Goal: Transaction & Acquisition: Purchase product/service

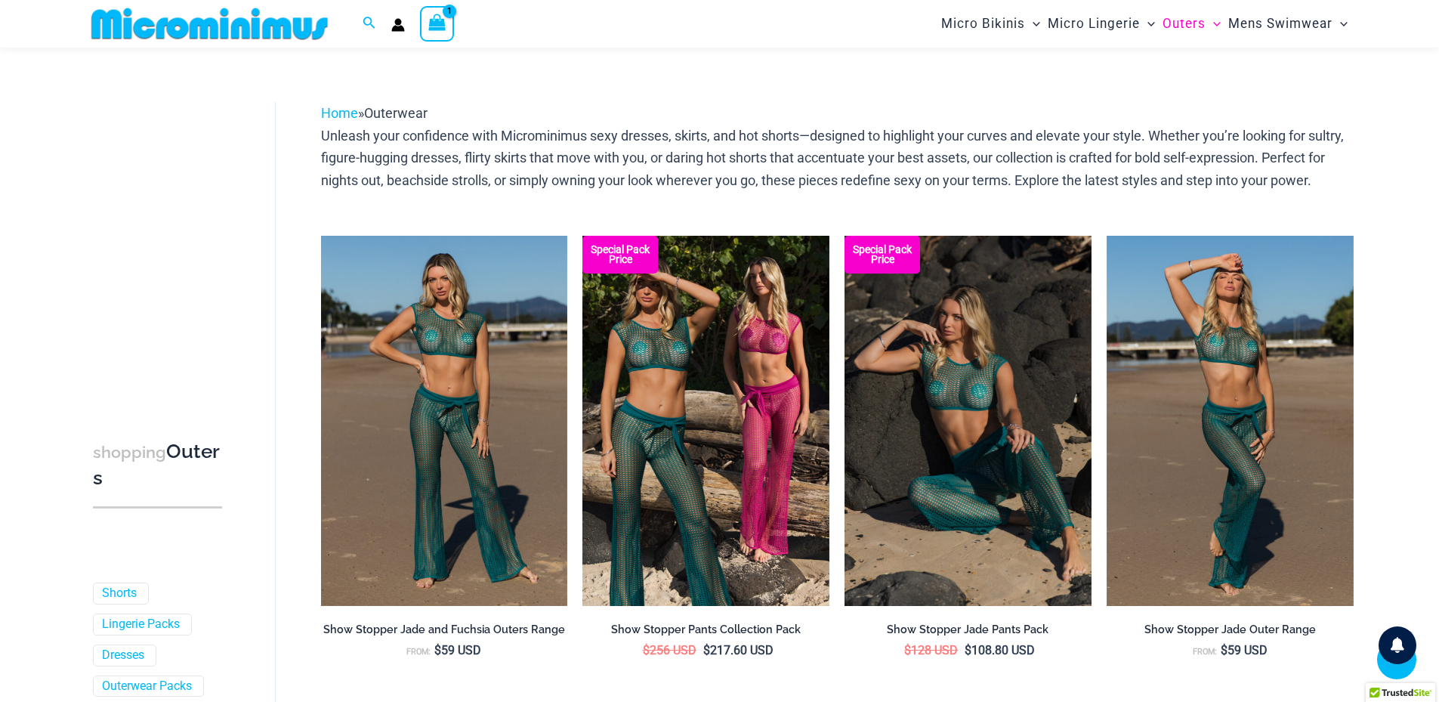
scroll to position [1522, 0]
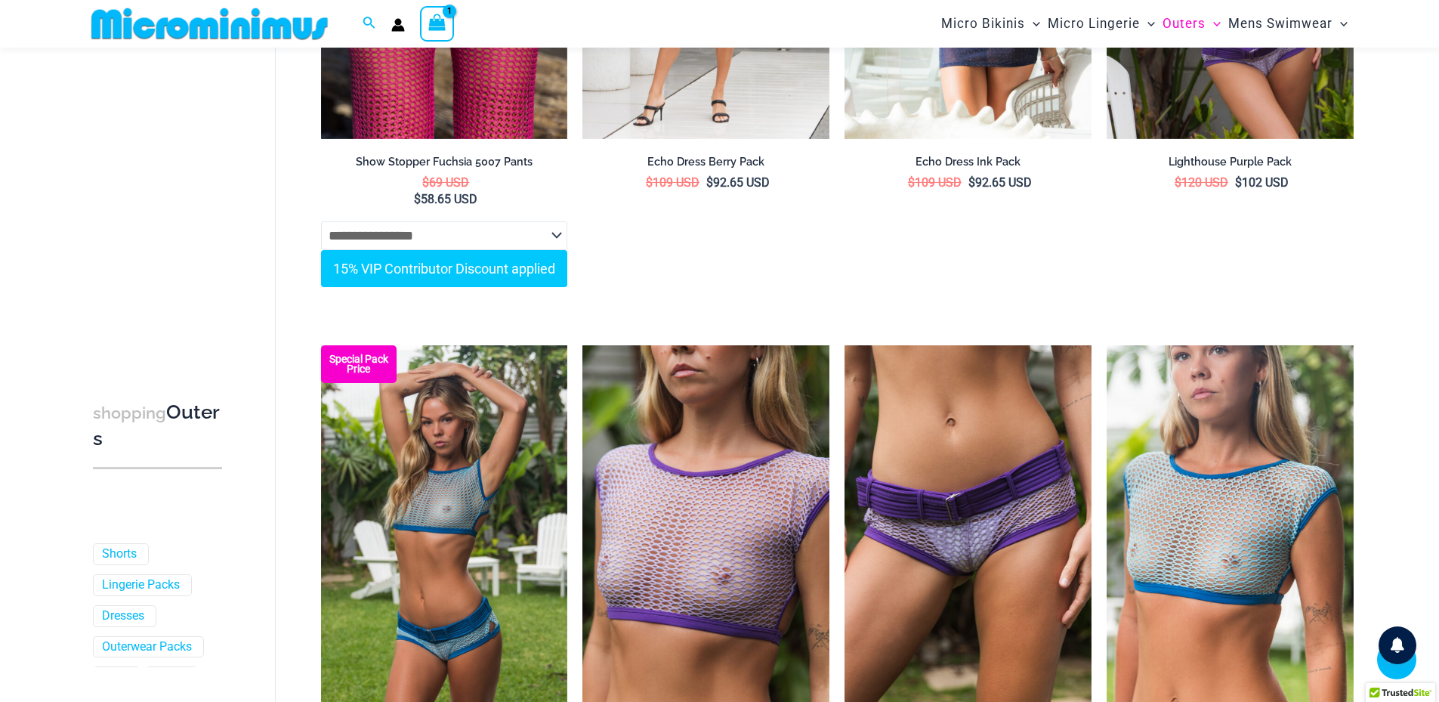
drag, startPoint x: 0, startPoint y: 0, endPoint x: 196, endPoint y: 22, distance: 196.8
click at [192, 23] on img at bounding box center [209, 24] width 248 height 34
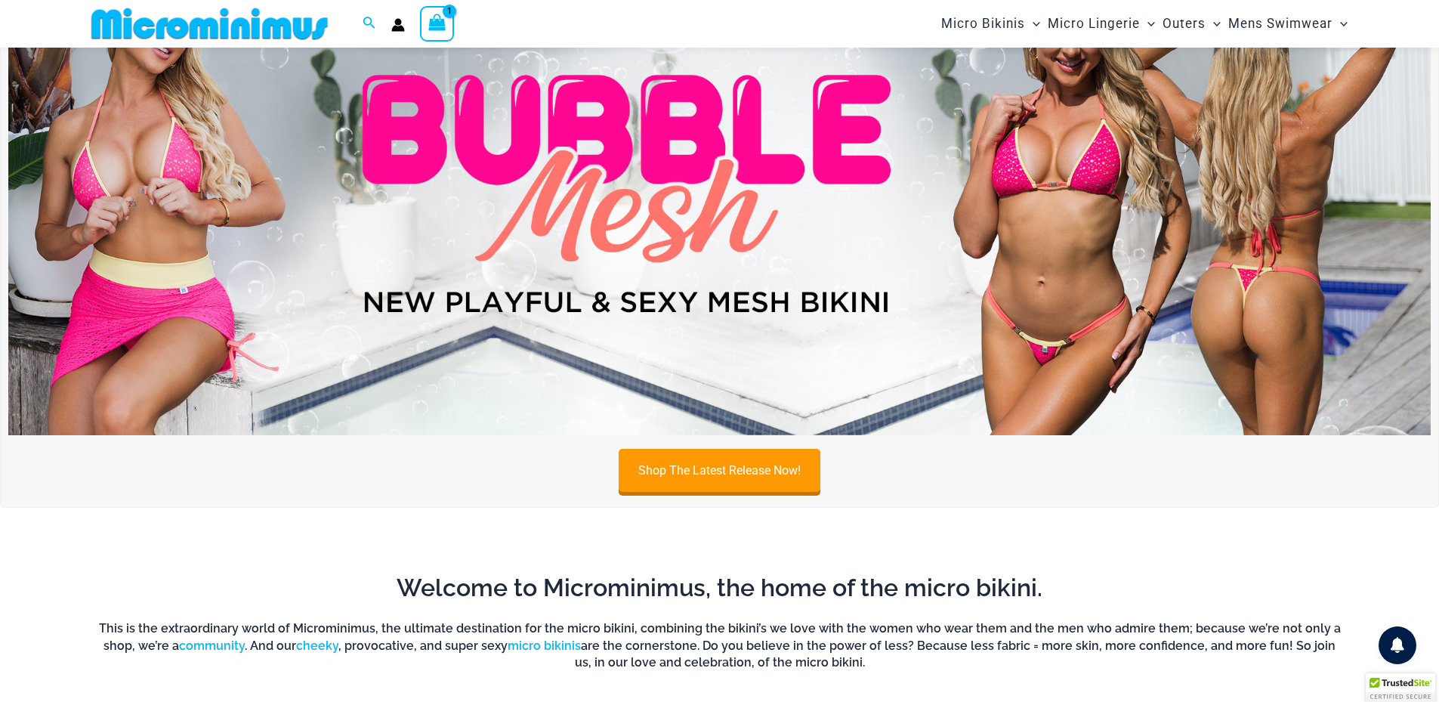
scroll to position [113, 0]
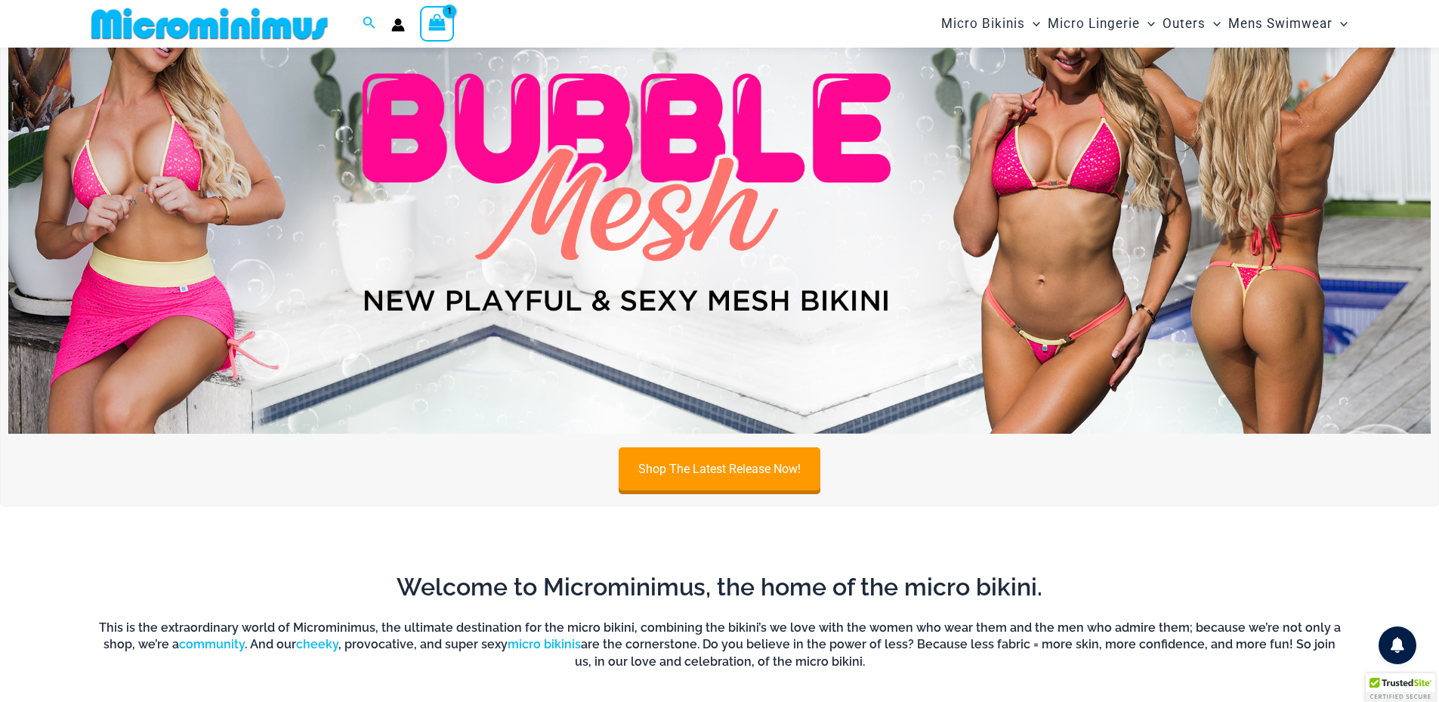
type input "**********"
click at [640, 233] on img at bounding box center [719, 192] width 1422 height 483
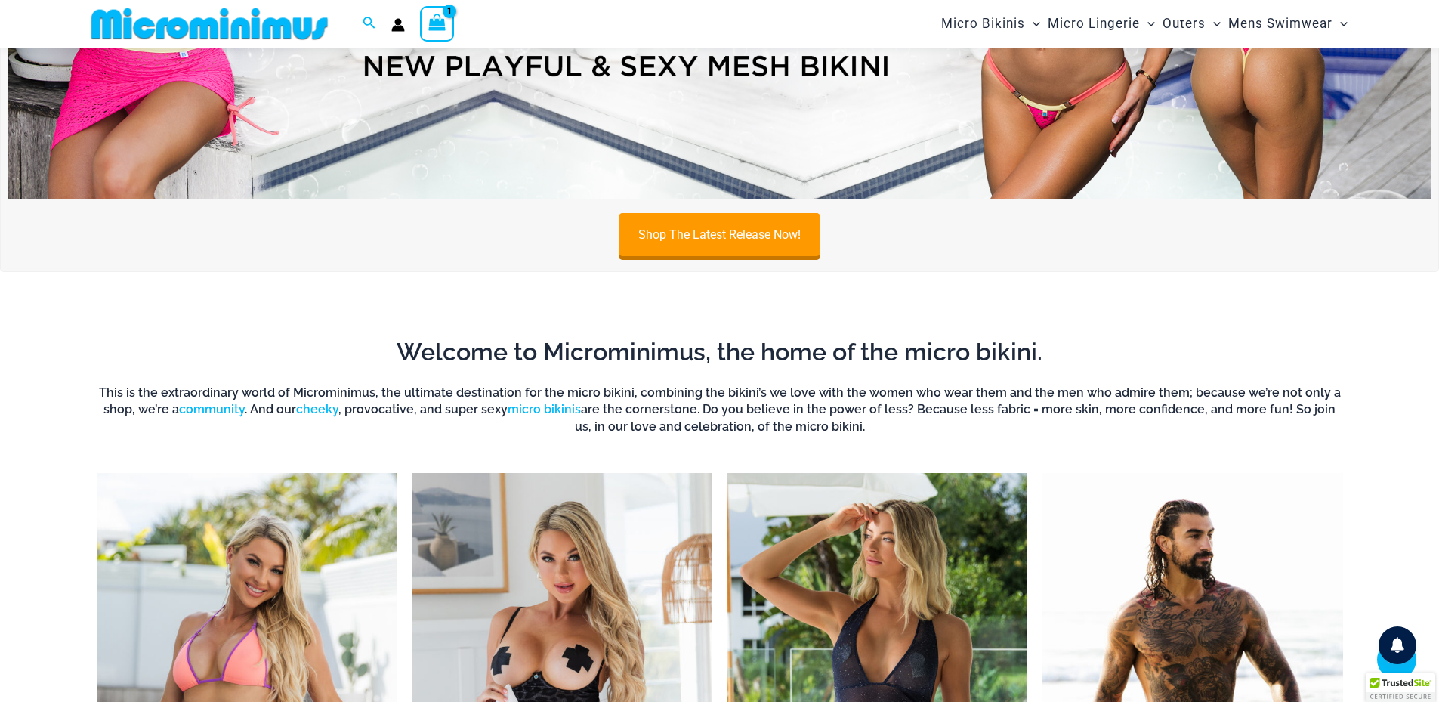
scroll to position [364, 0]
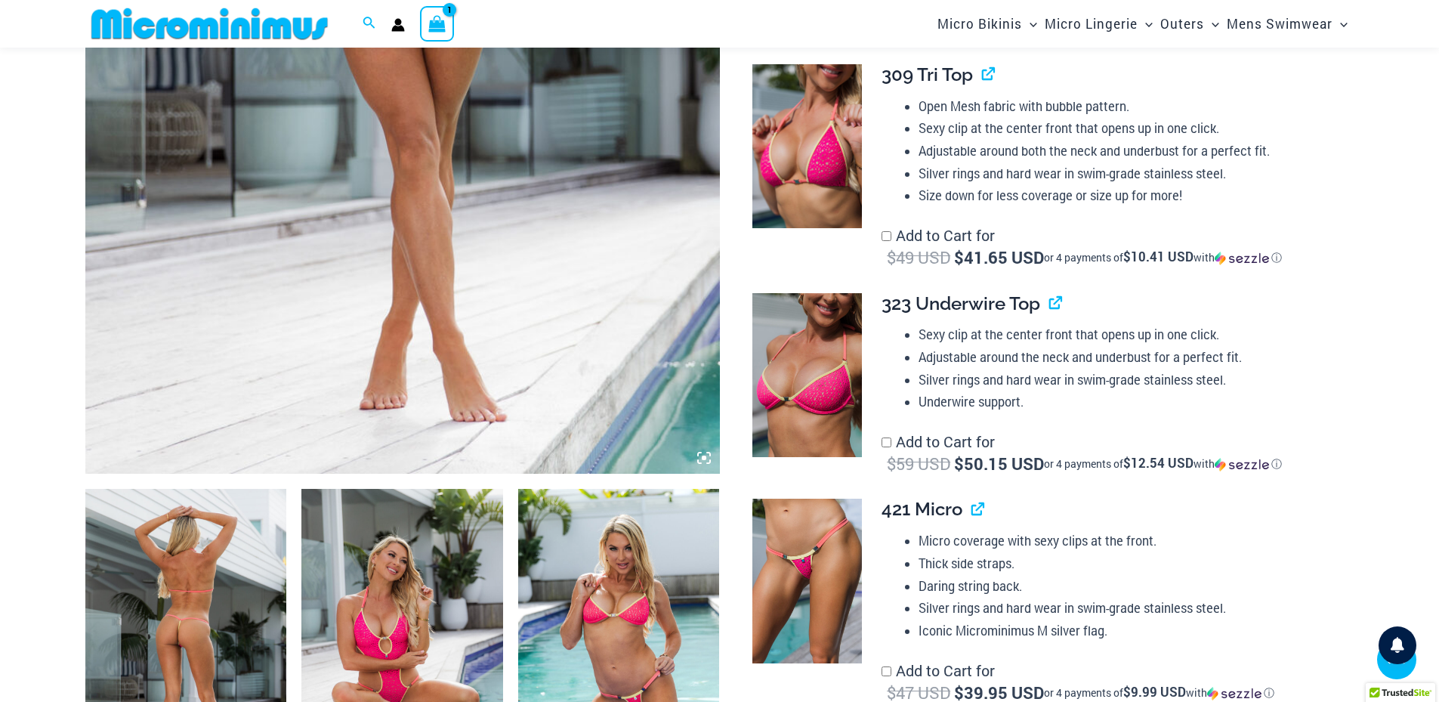
scroll to position [468, 0]
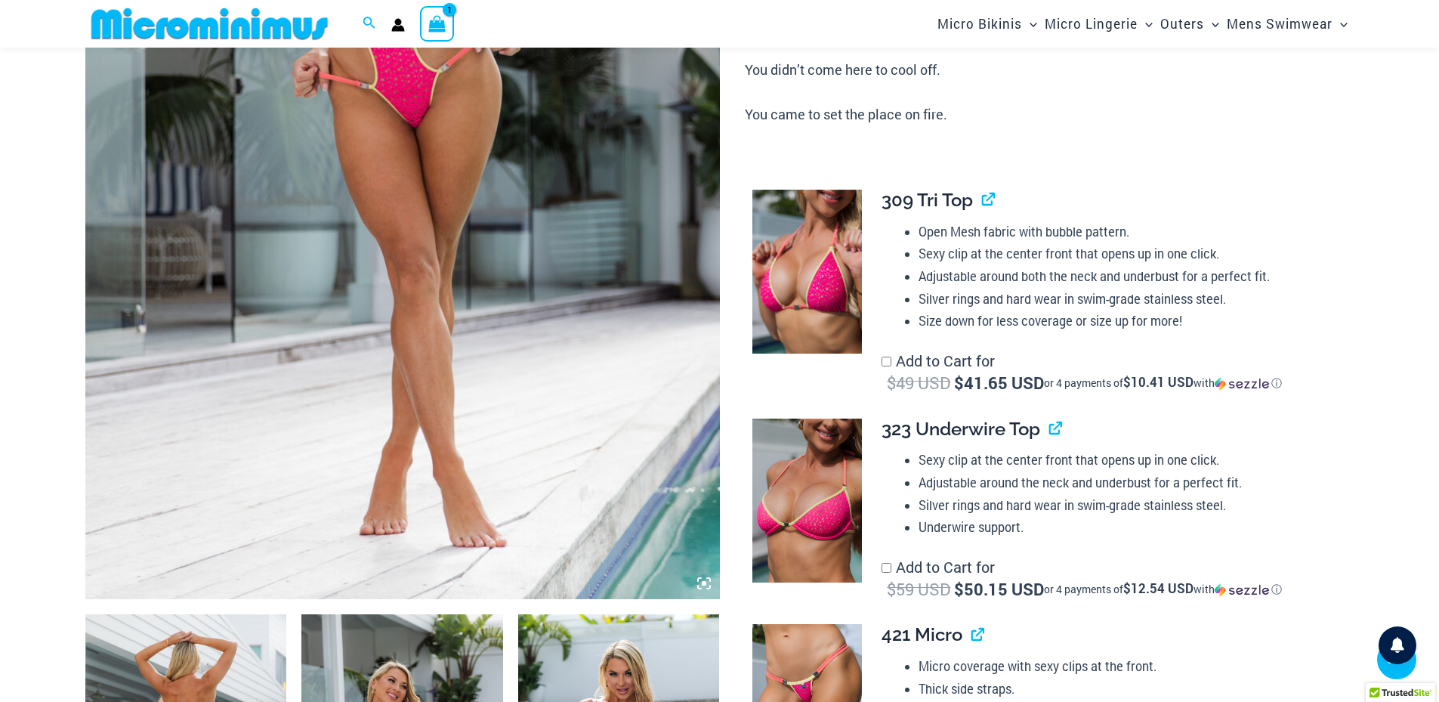
type input "**********"
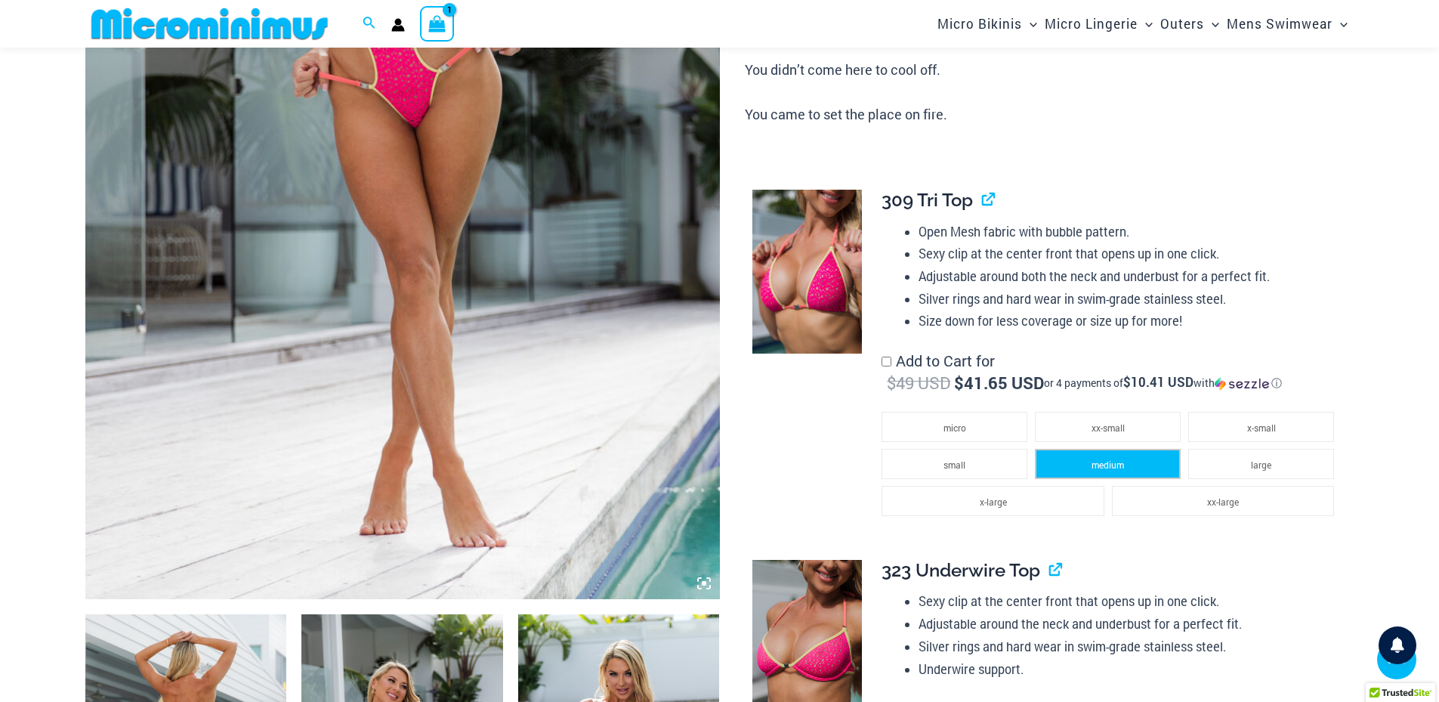
click at [1098, 466] on span "medium" at bounding box center [1107, 464] width 32 height 12
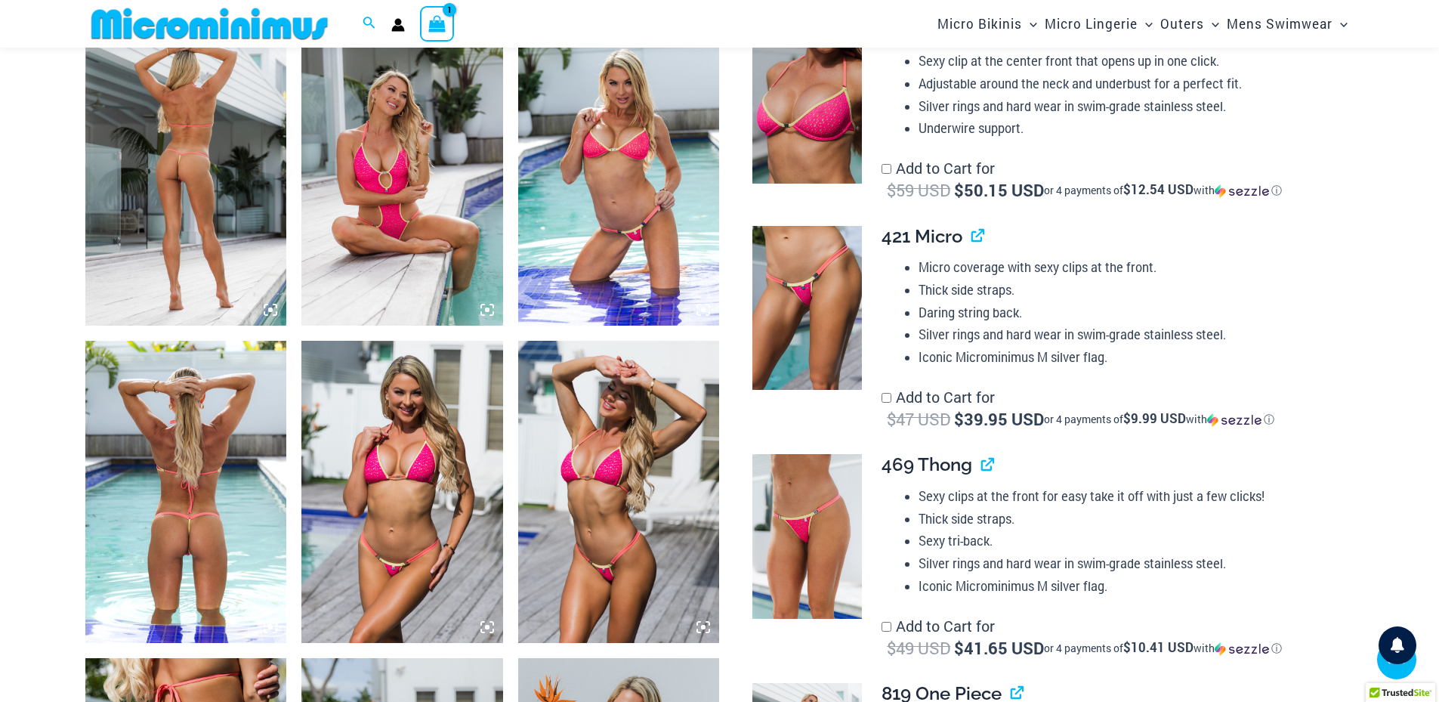
scroll to position [1097, 0]
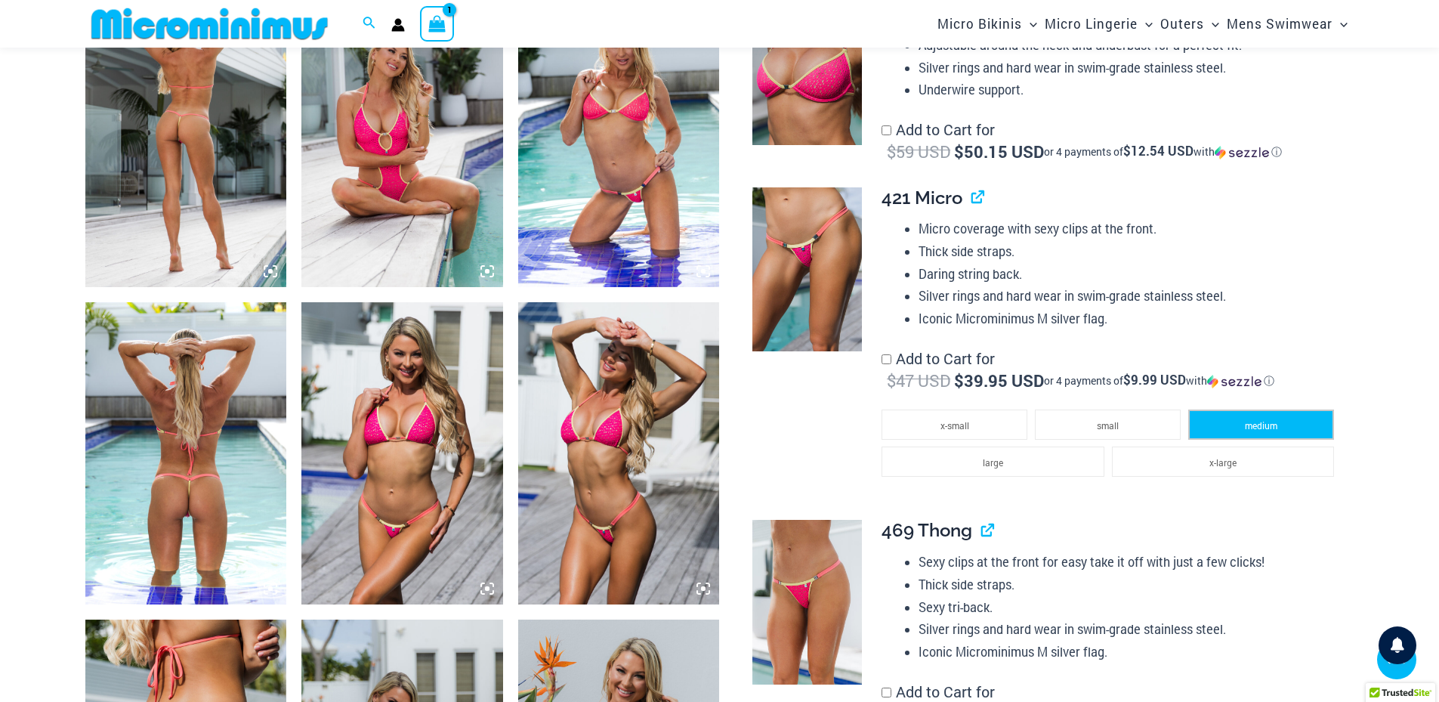
drag, startPoint x: 1263, startPoint y: 433, endPoint x: 1279, endPoint y: 433, distance: 15.9
click at [1262, 433] on li "medium" at bounding box center [1261, 424] width 146 height 30
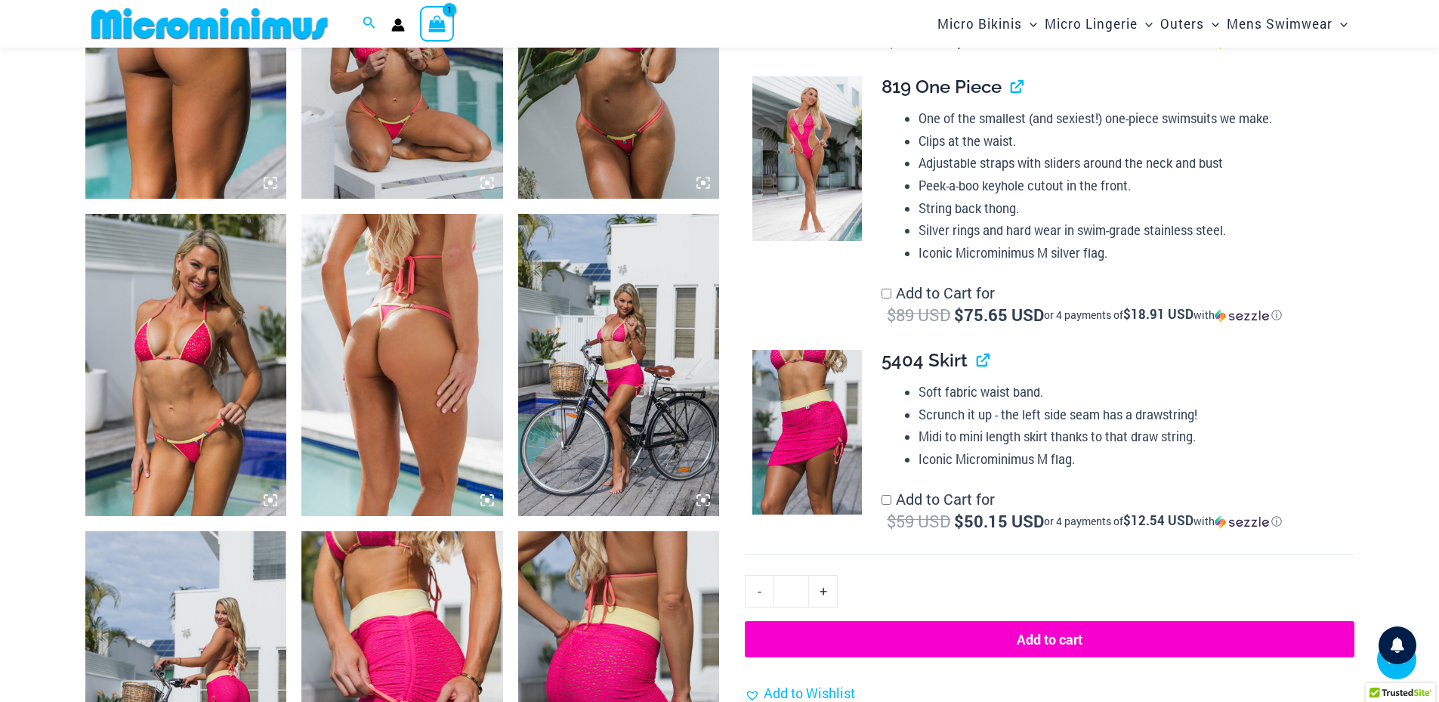
scroll to position [1853, 0]
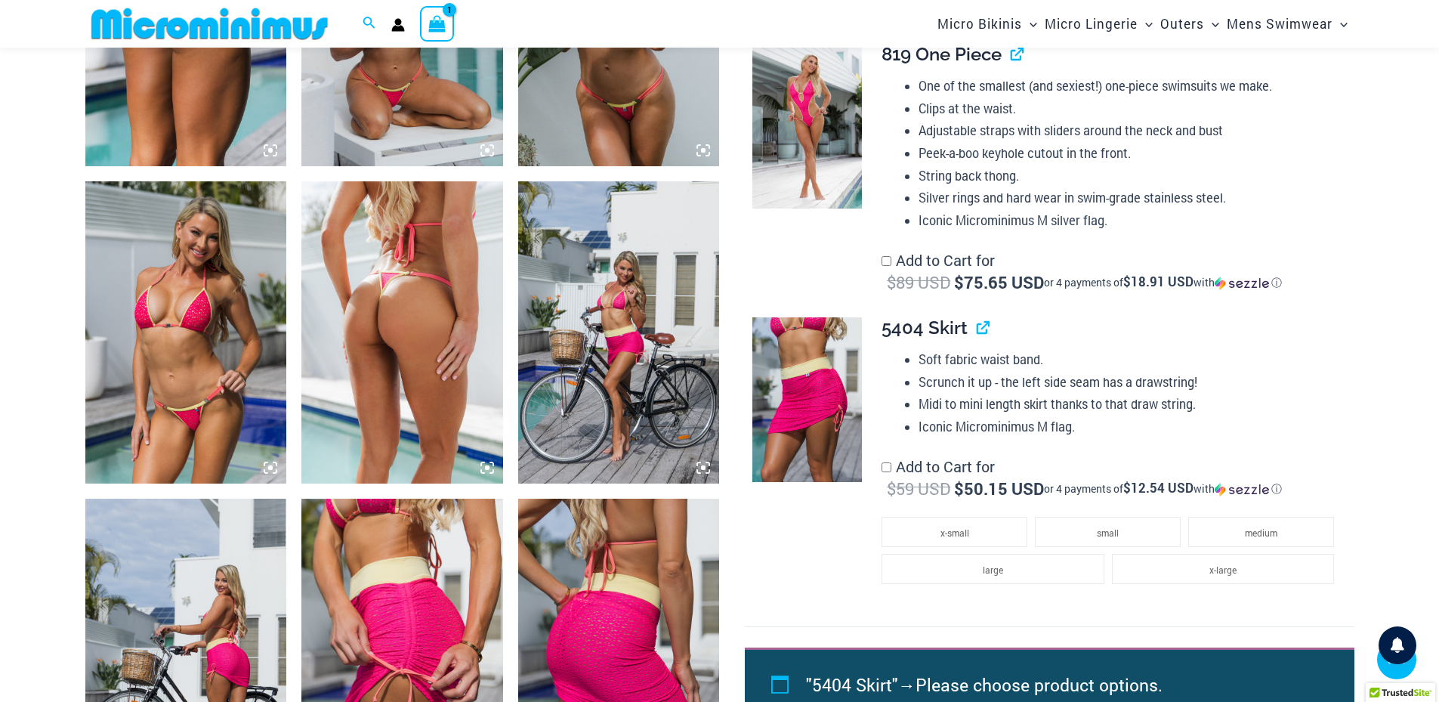
drag, startPoint x: 1121, startPoint y: 531, endPoint x: 1150, endPoint y: 513, distance: 33.9
click at [1122, 531] on li "small" at bounding box center [1108, 532] width 146 height 30
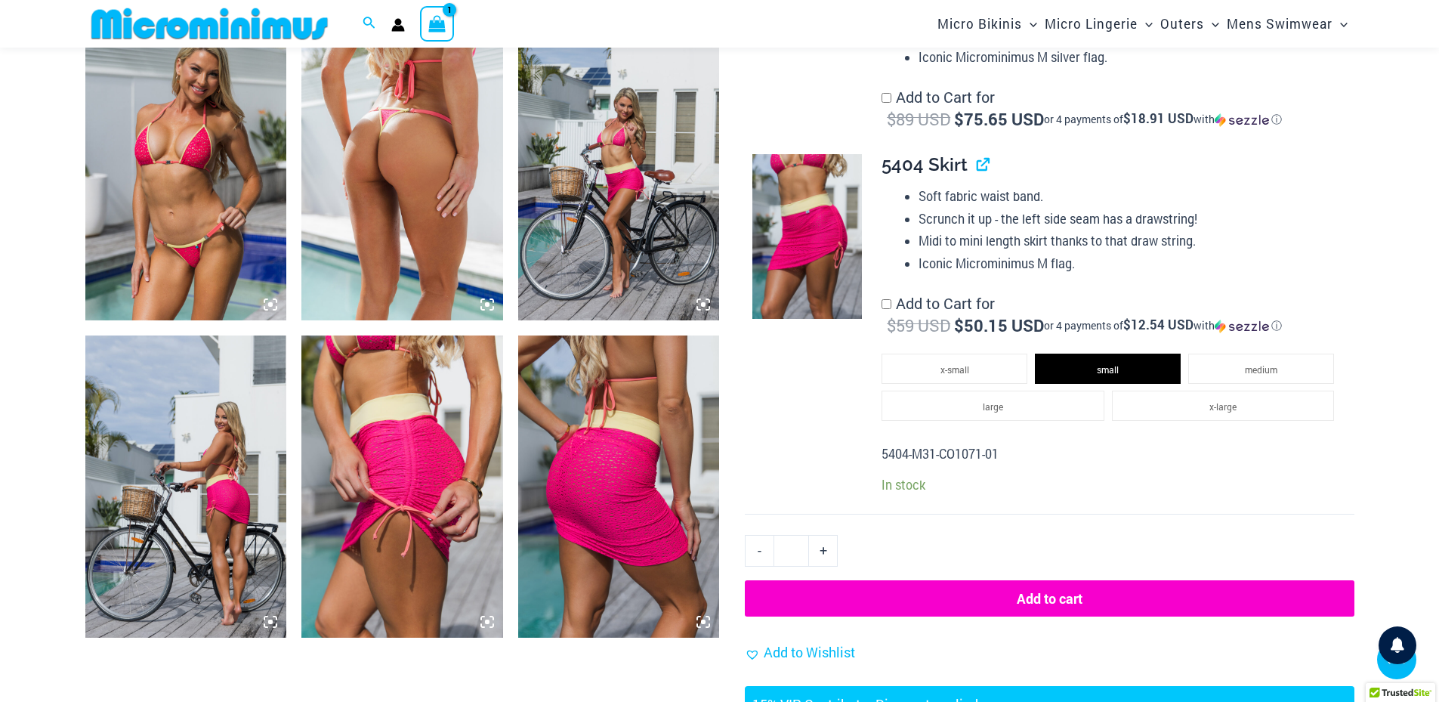
scroll to position [2104, 0]
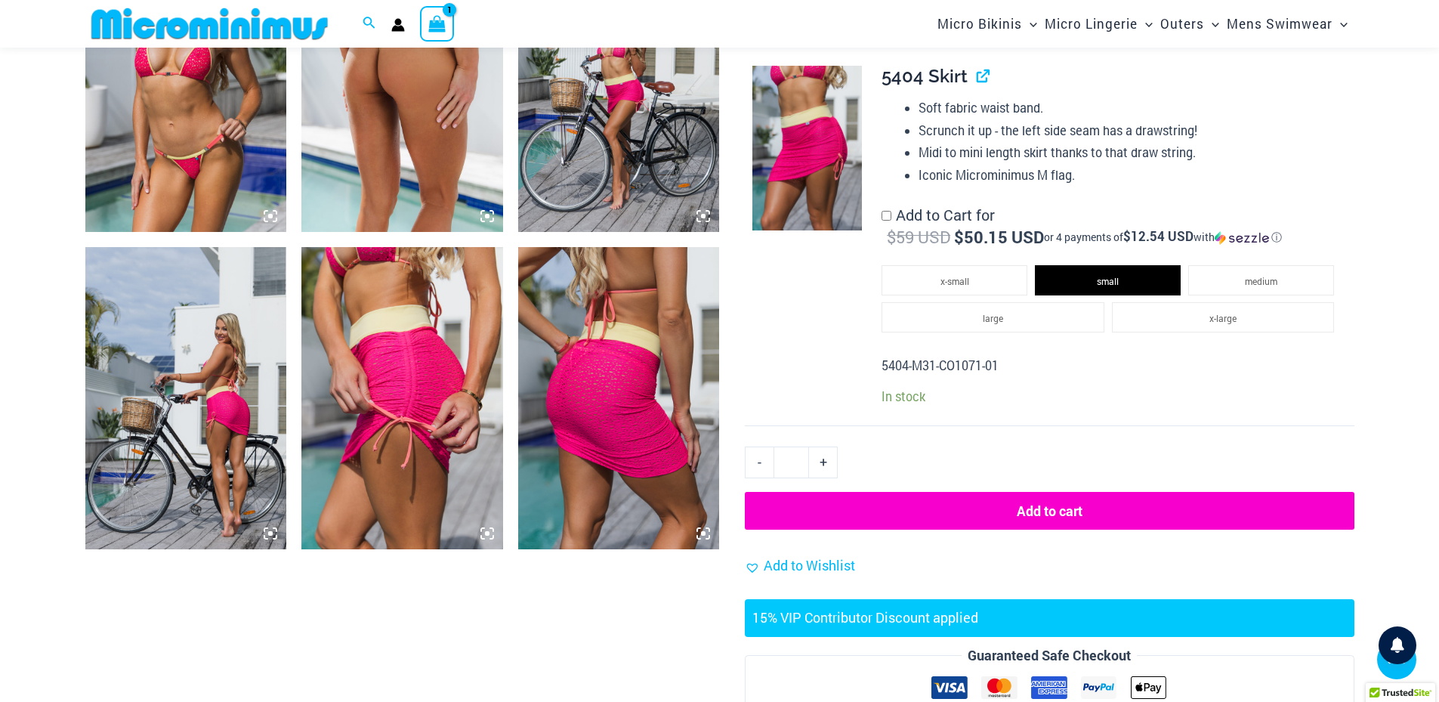
click at [1027, 514] on button "Add to cart" at bounding box center [1049, 511] width 609 height 38
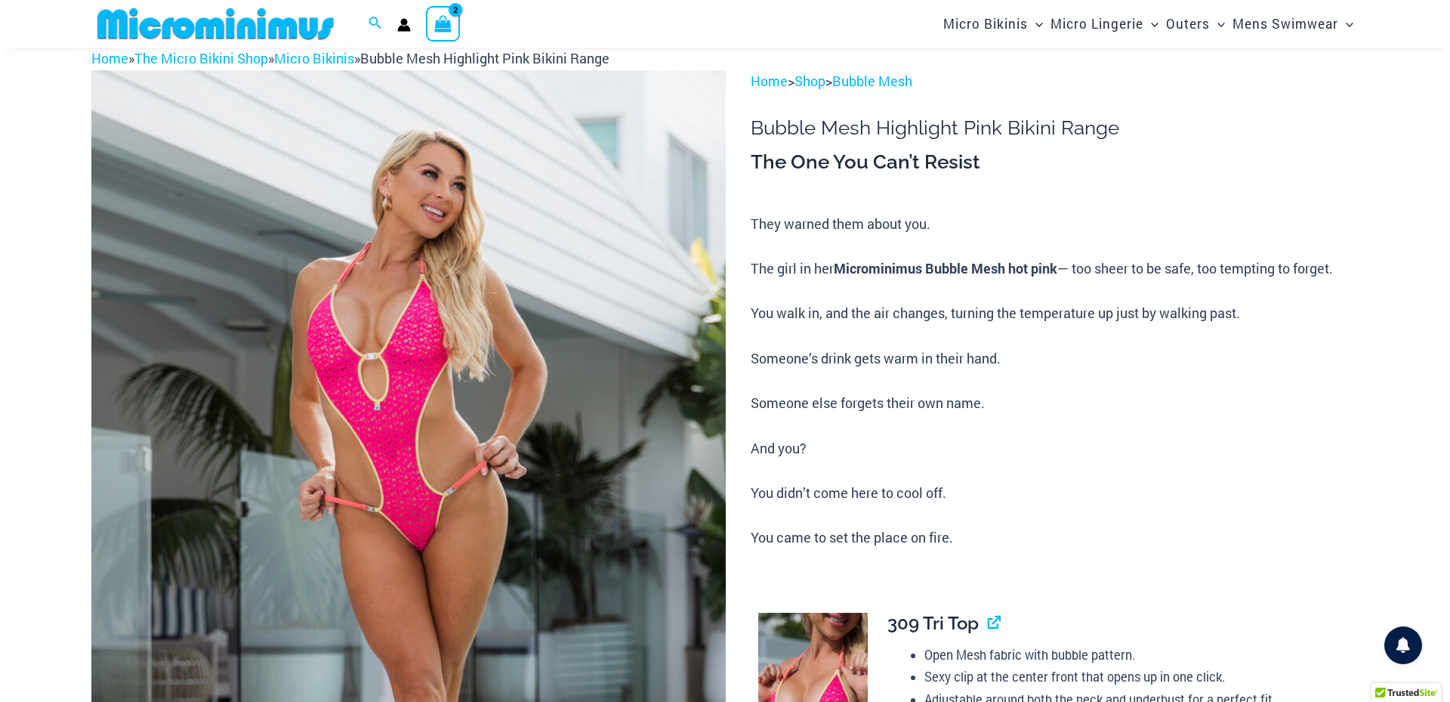
scroll to position [40, 0]
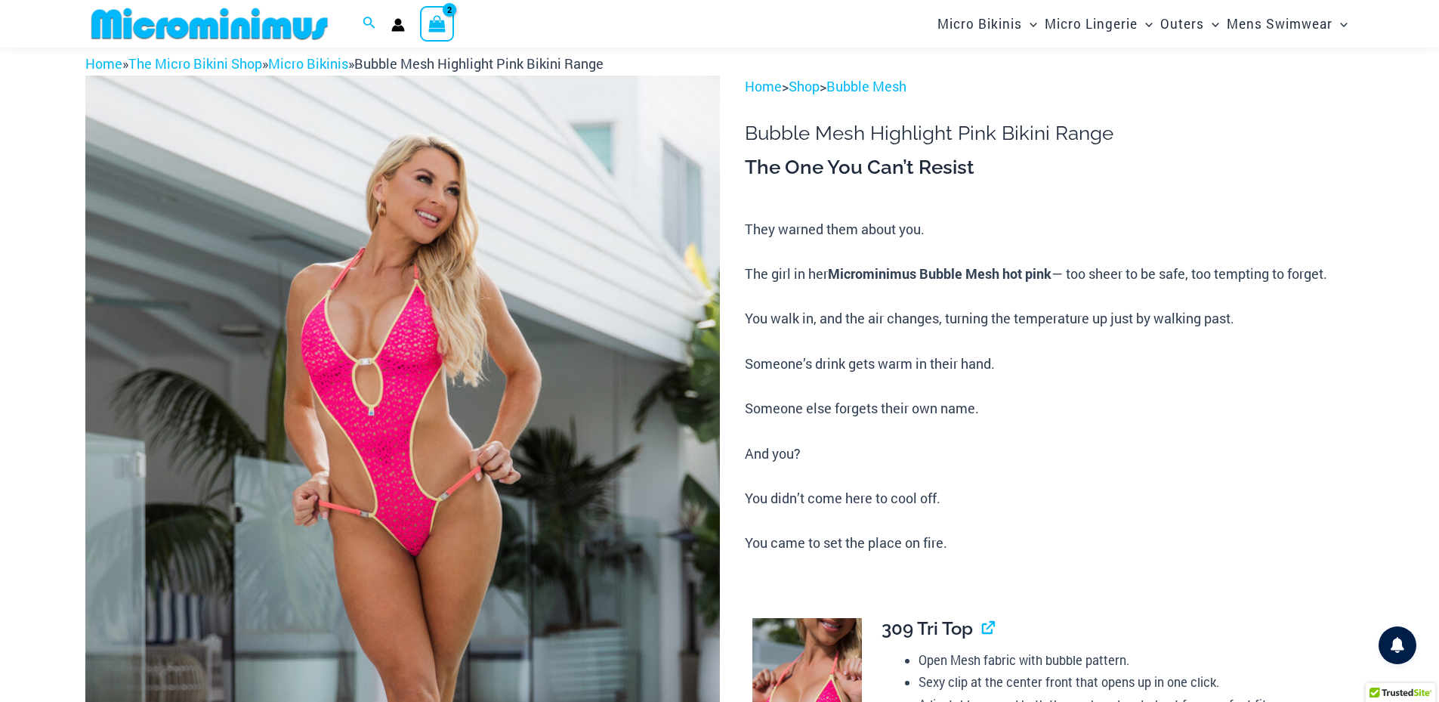
click at [439, 28] on icon "View Shopping Cart, 2 items" at bounding box center [436, 23] width 17 height 17
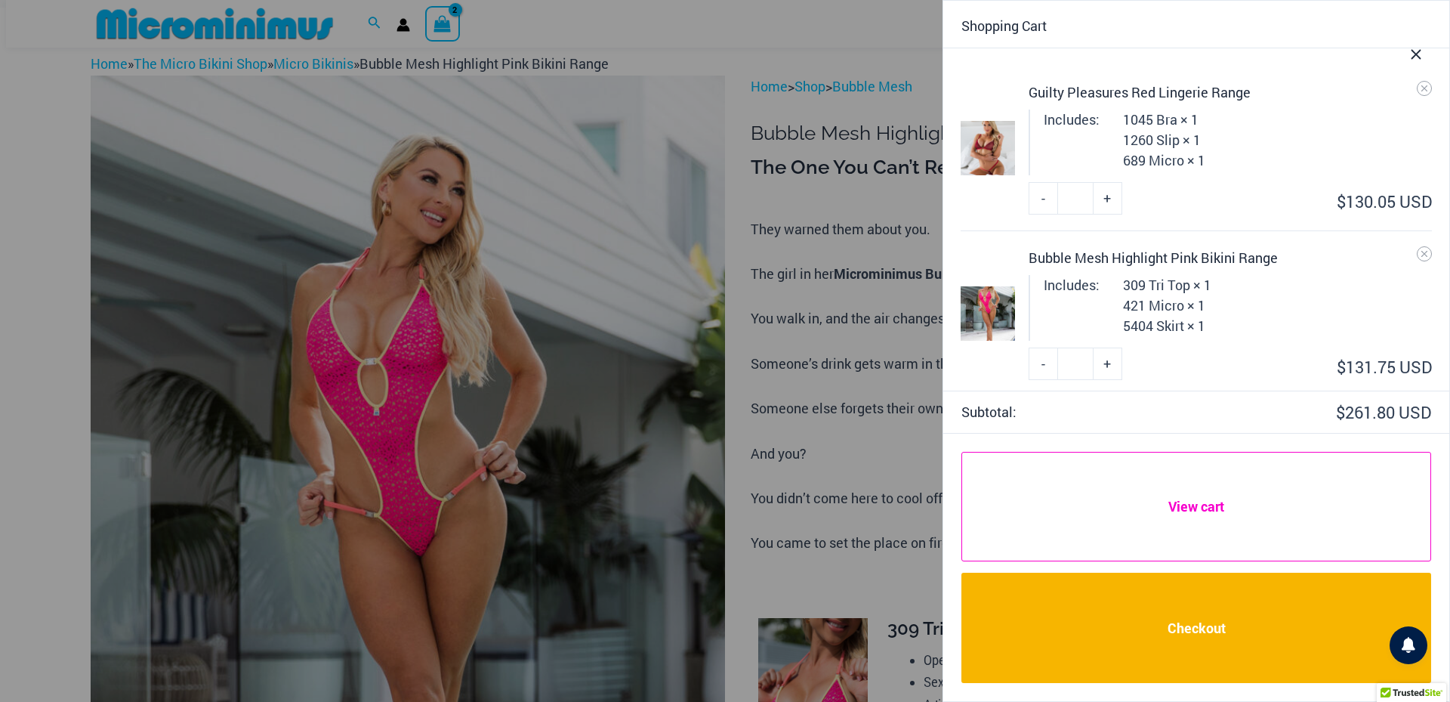
click at [1192, 501] on link "View cart" at bounding box center [1196, 506] width 470 height 109
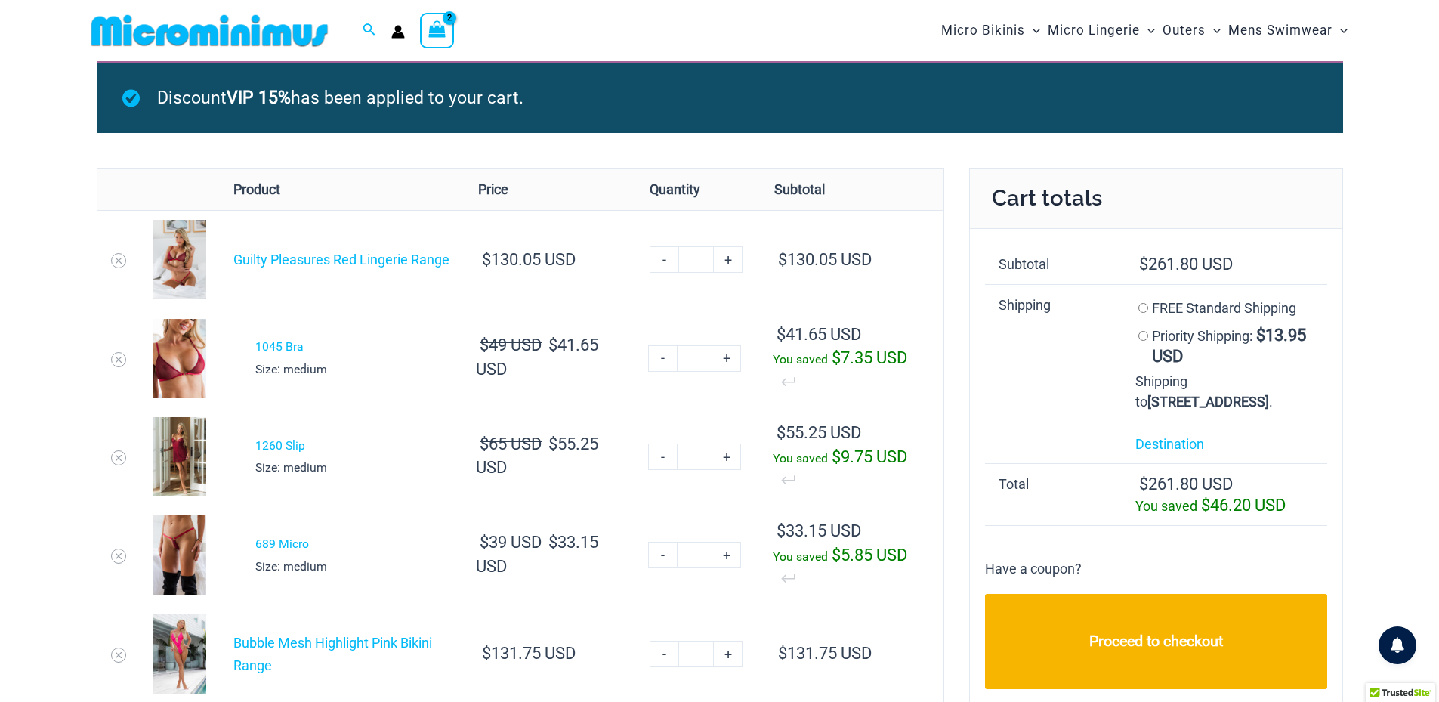
type input "**********"
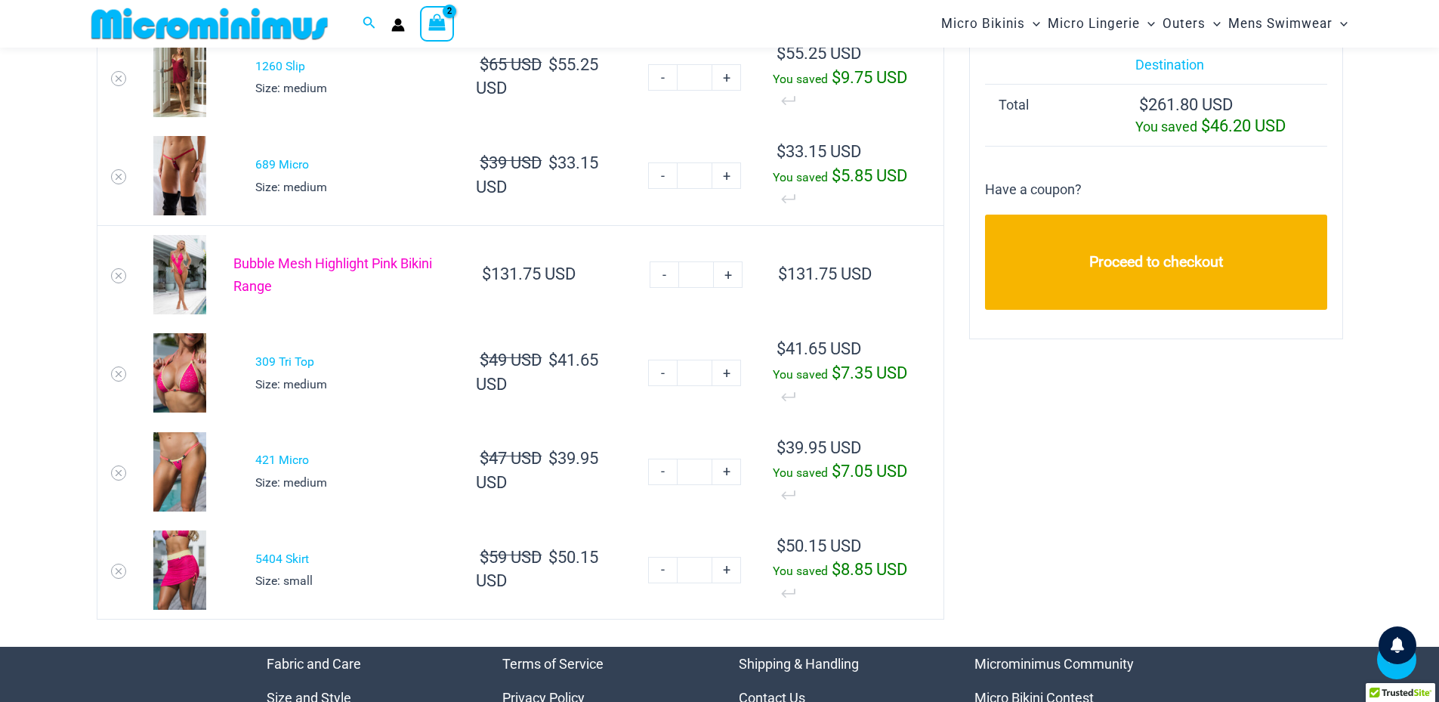
scroll to position [492, 0]
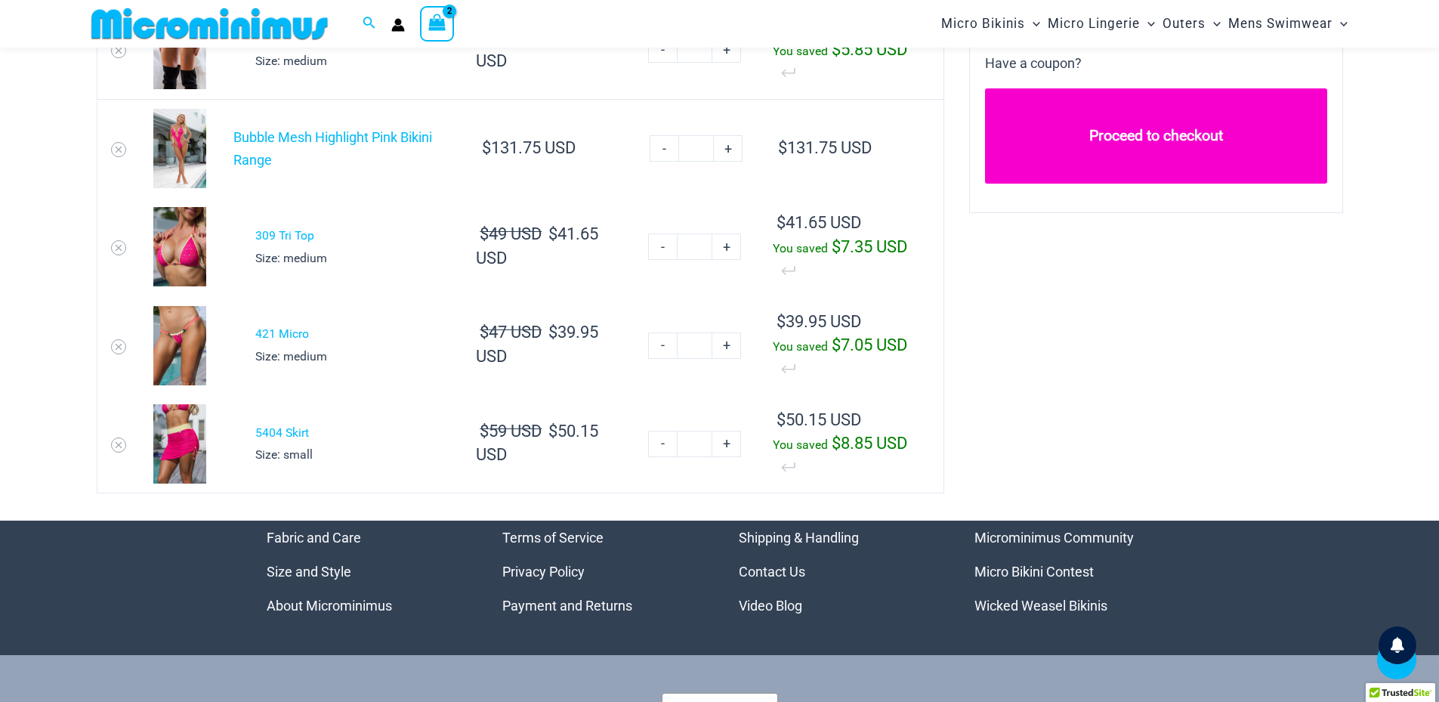
click at [1103, 184] on link "Proceed to checkout" at bounding box center [1156, 135] width 342 height 95
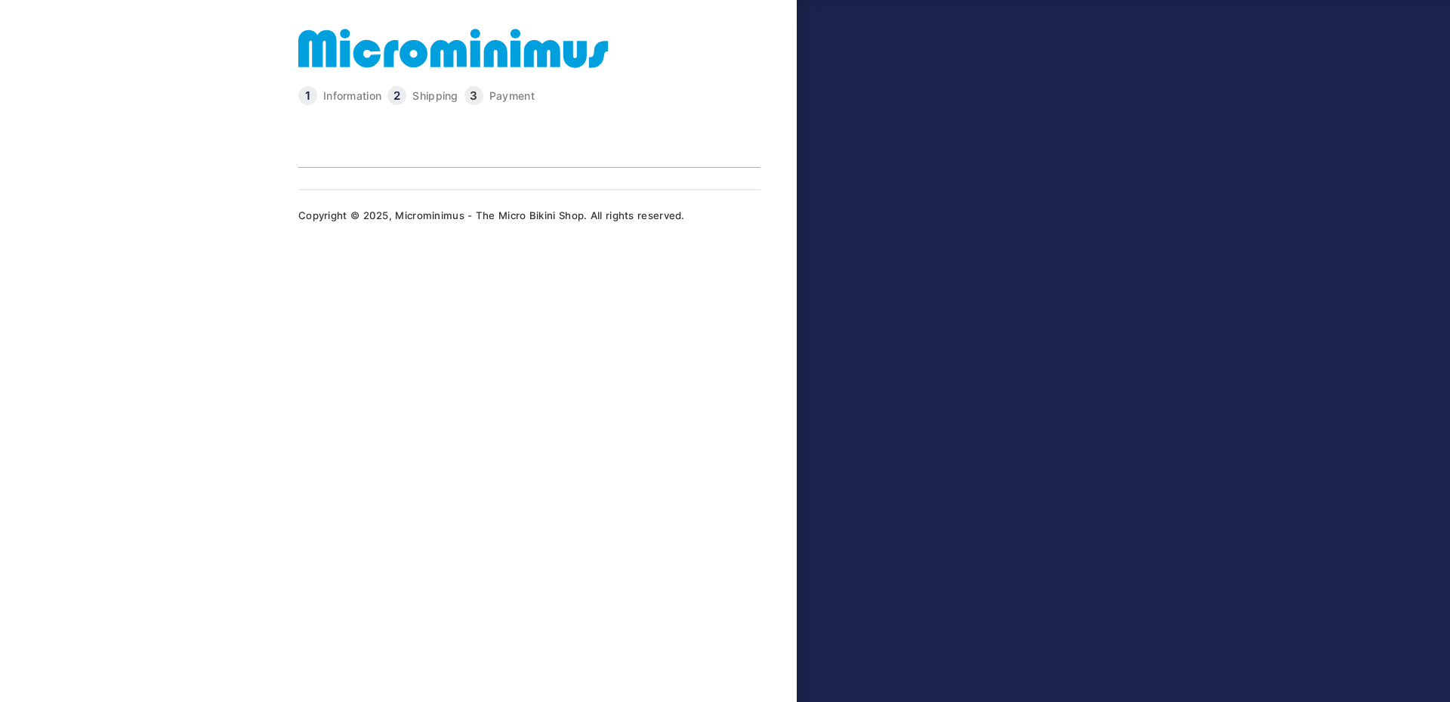
type input "**********"
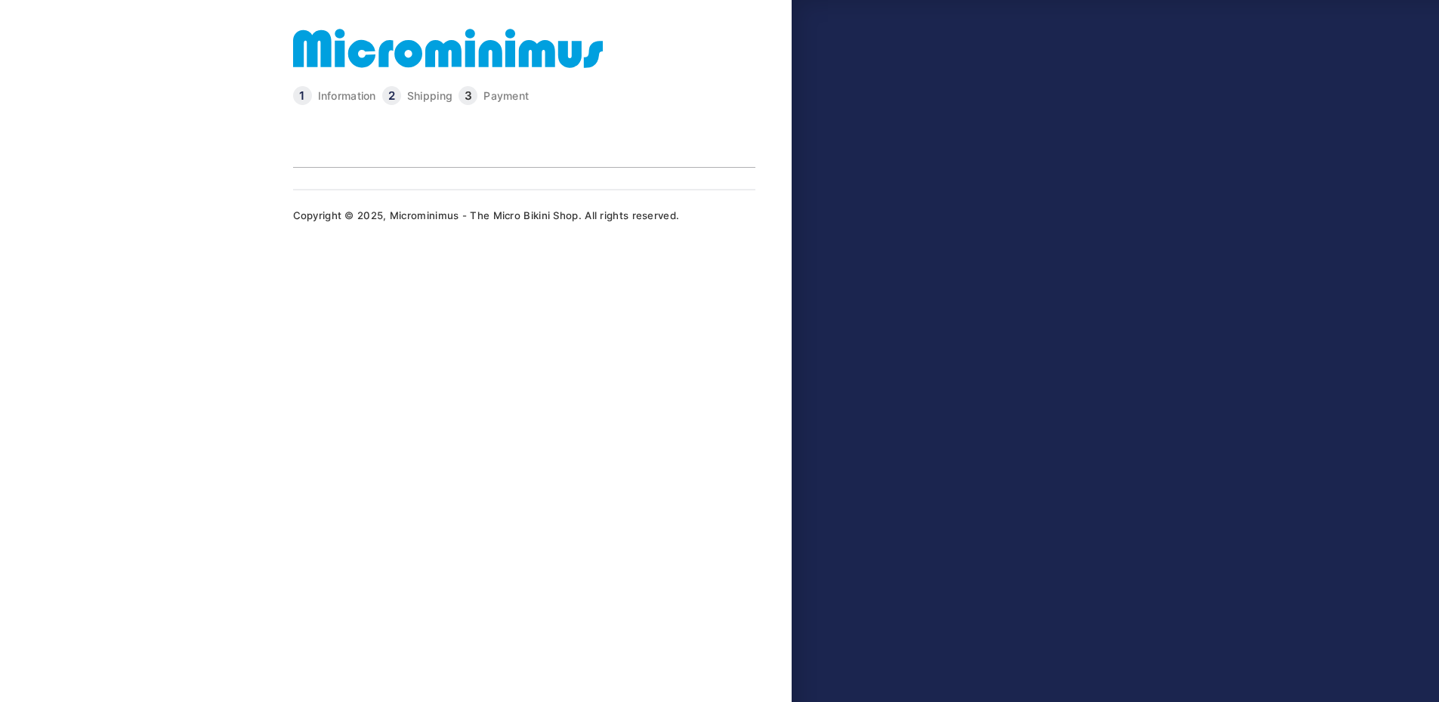
select select "**"
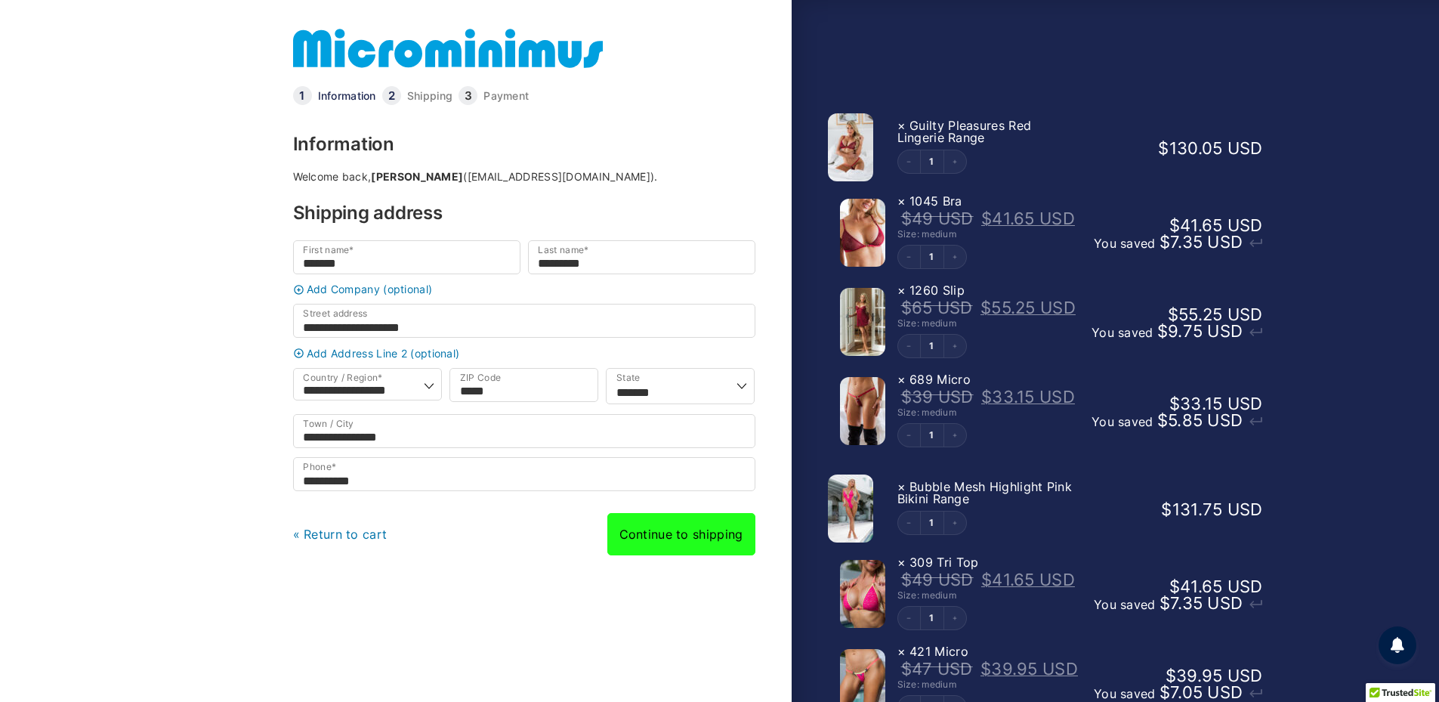
click at [669, 551] on link "Continue to shipping" at bounding box center [681, 534] width 148 height 42
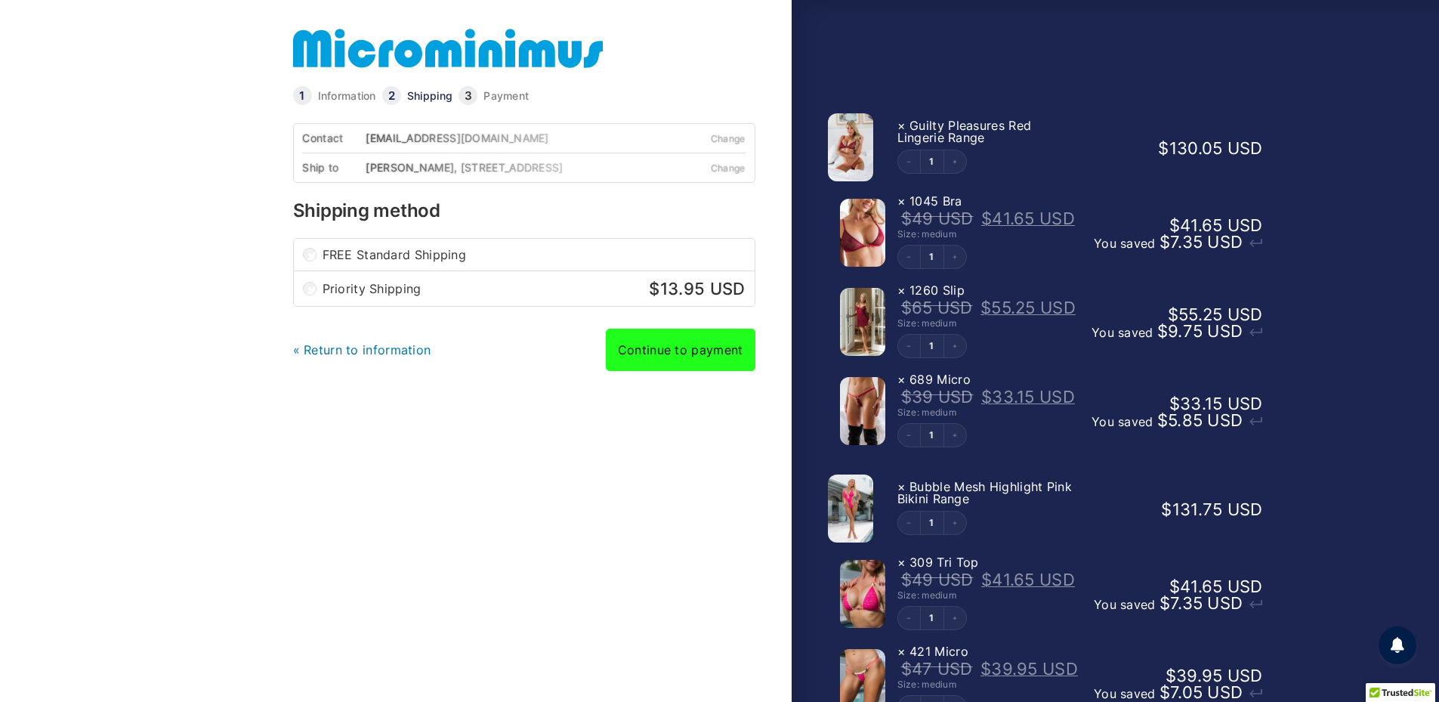
click at [684, 371] on link "Continue to payment" at bounding box center [681, 350] width 150 height 42
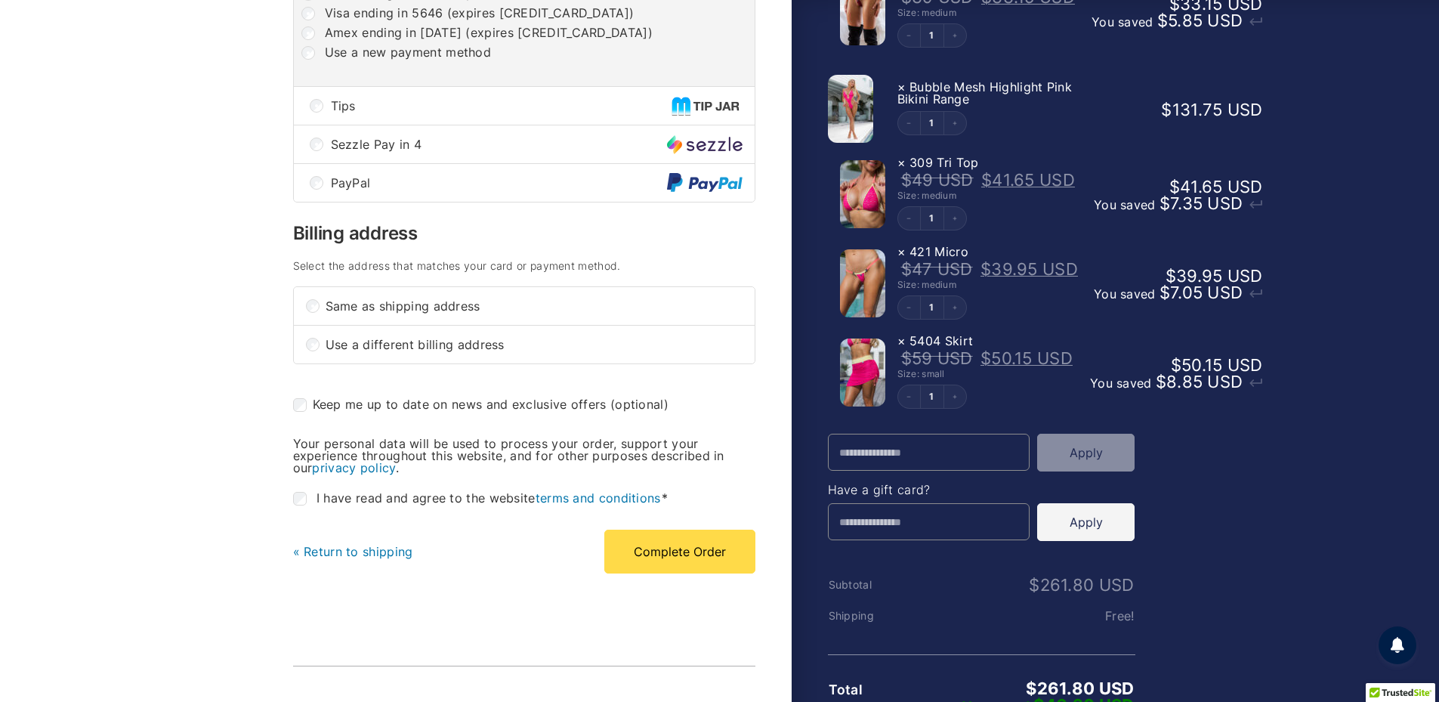
scroll to position [504, 0]
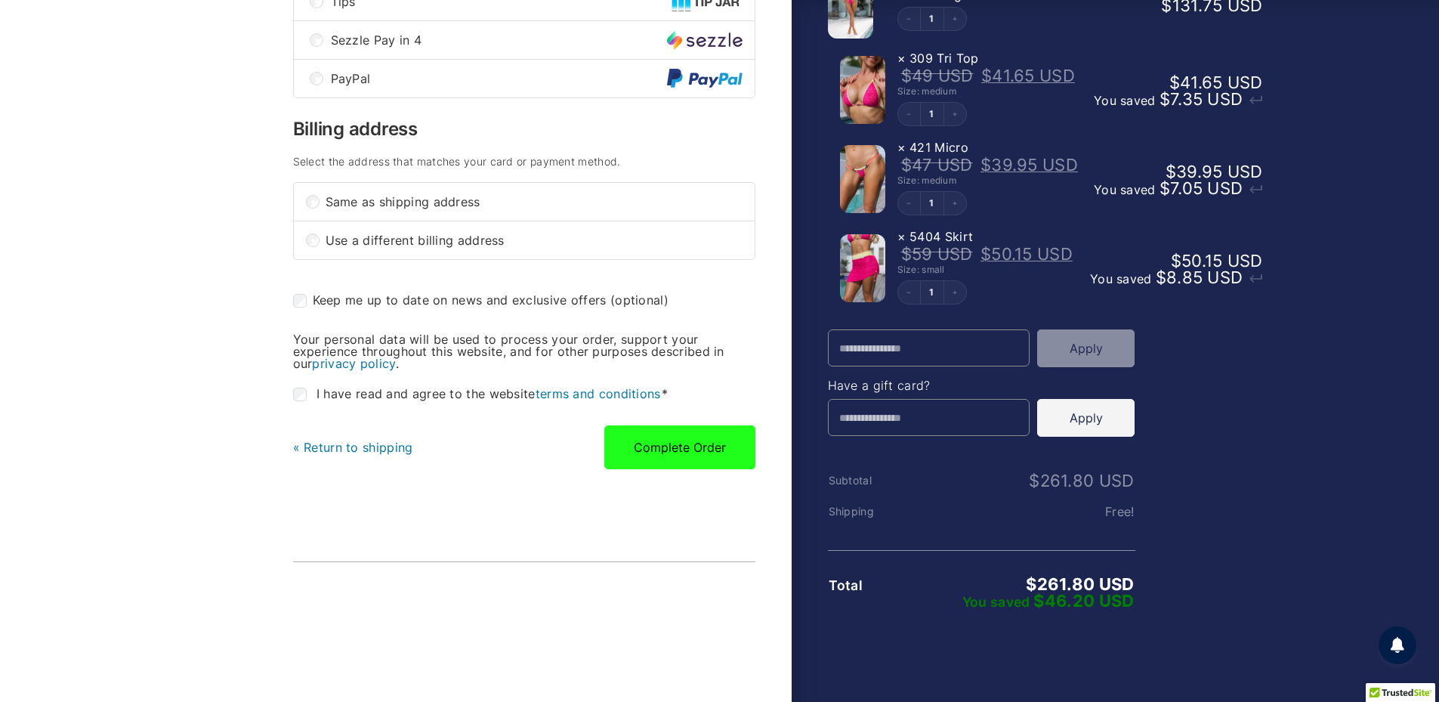
click at [673, 464] on button "Complete Order" at bounding box center [679, 447] width 151 height 44
